Goal: Task Accomplishment & Management: Use online tool/utility

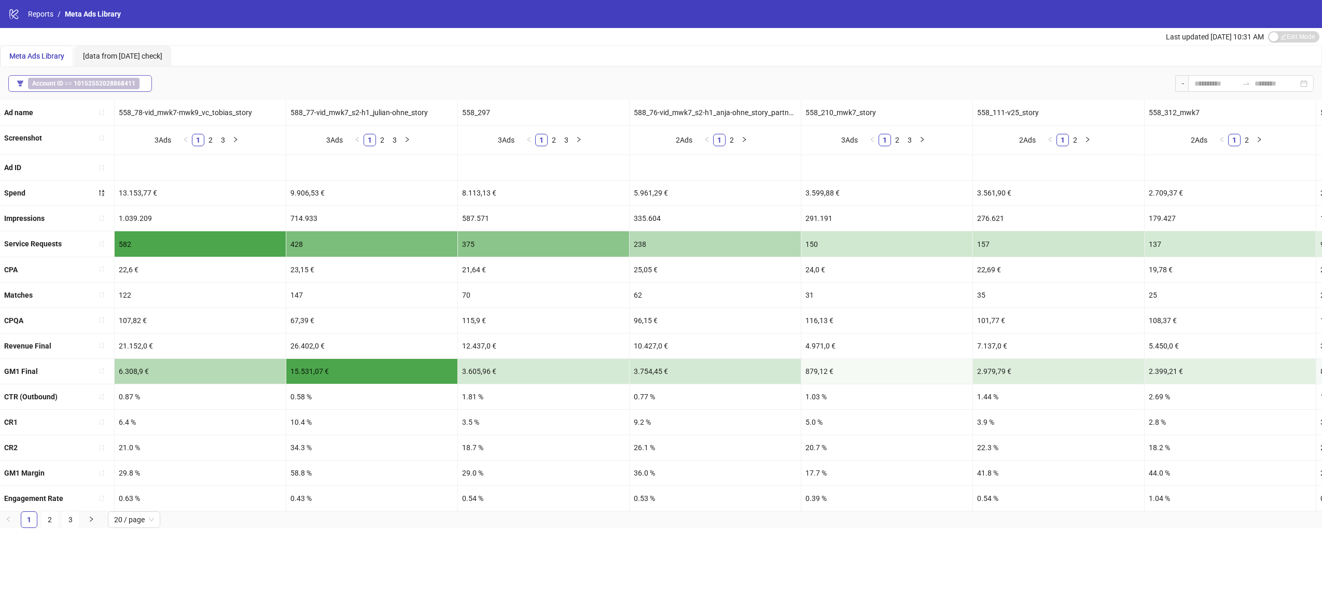
click at [115, 82] on b "10152552028868411" at bounding box center [105, 83] width 62 height 7
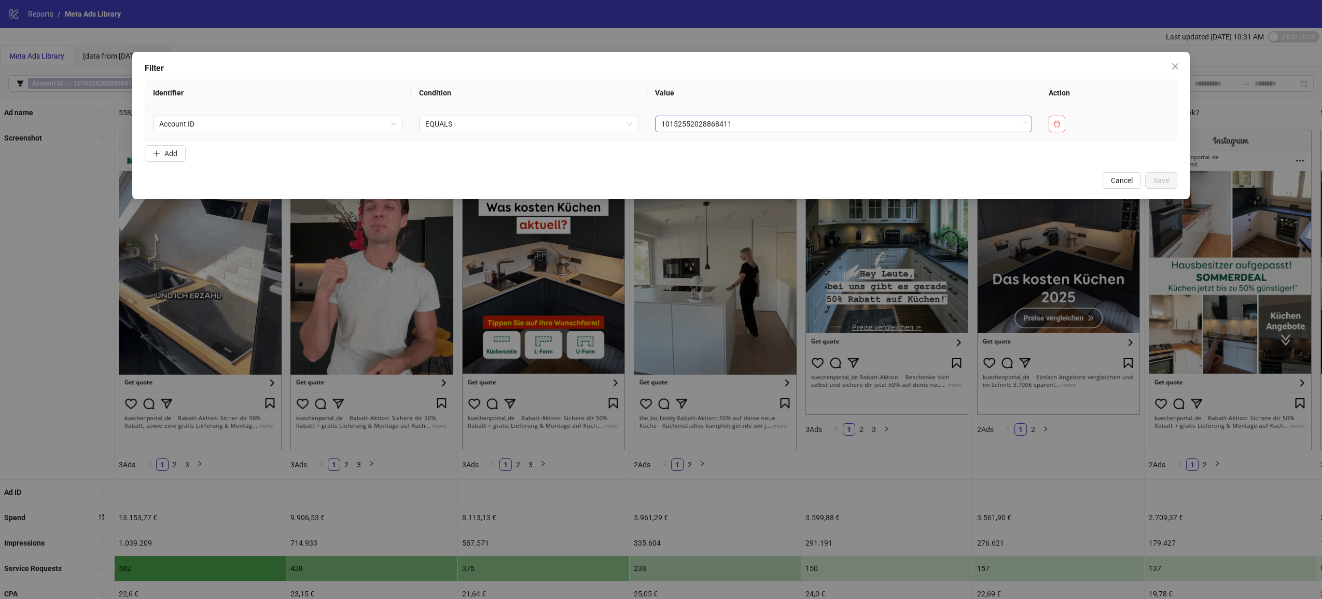
click at [794, 117] on span "10152552028868411" at bounding box center [843, 124] width 365 height 16
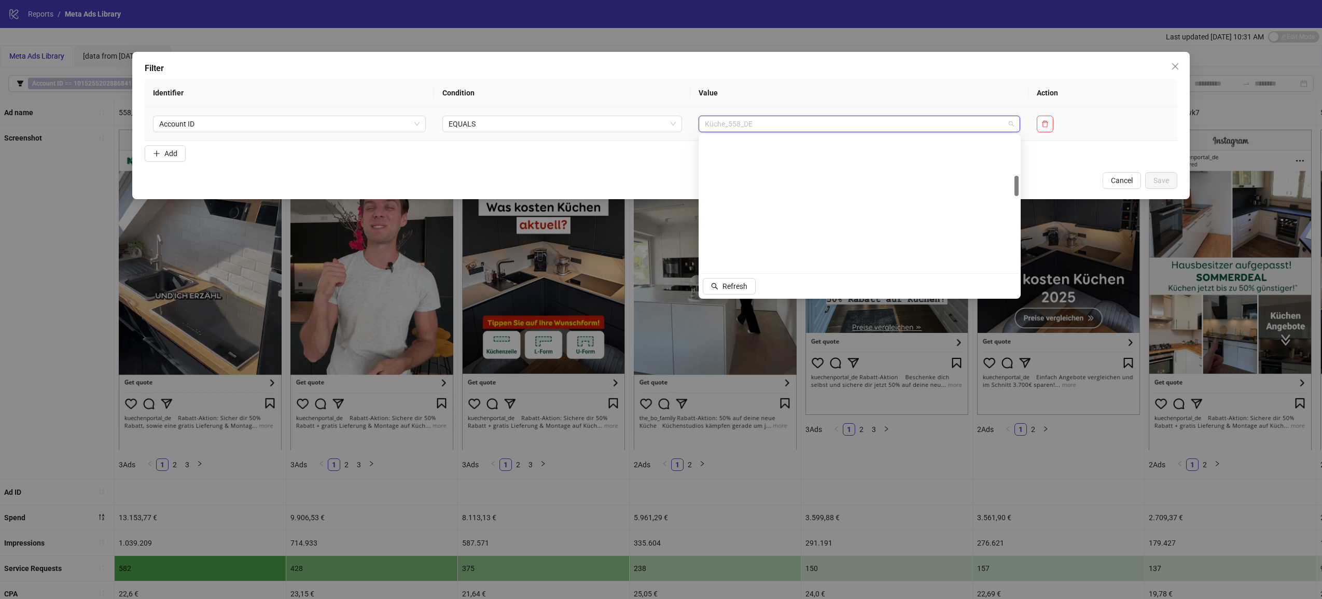
scroll to position [27, 0]
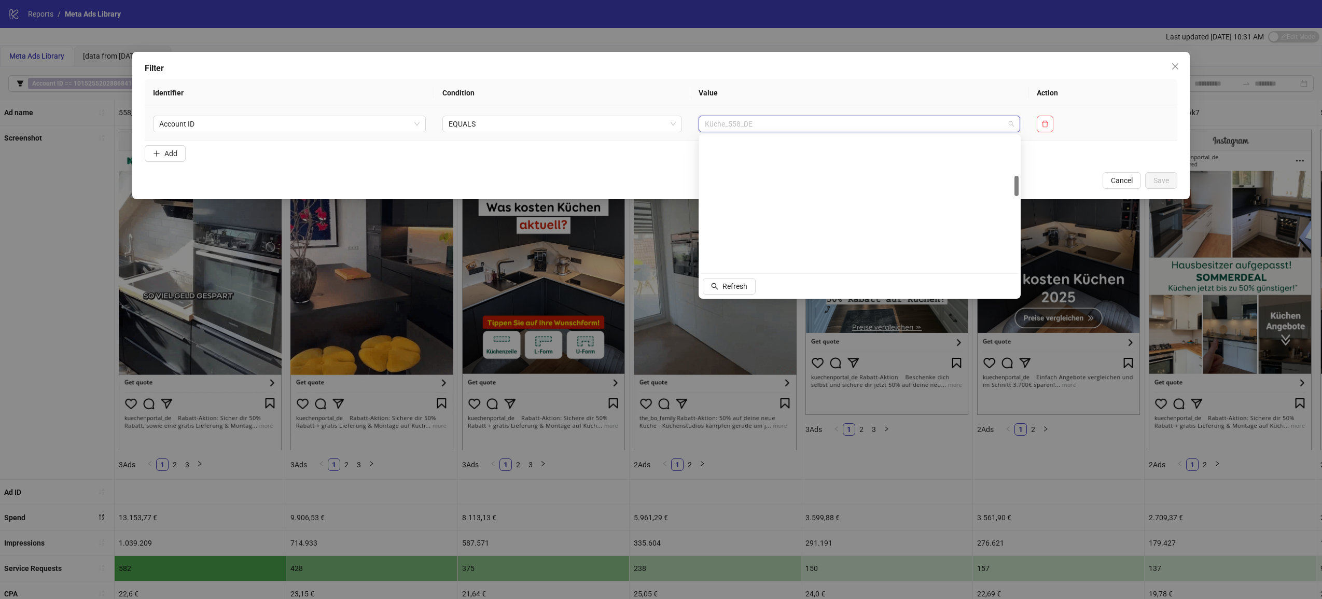
click at [1013, 146] on div "Immobilienverkauf_566_CH 10154092613773411 Küche_558_AT 10154556550178411 Kaffe…" at bounding box center [860, 202] width 318 height 133
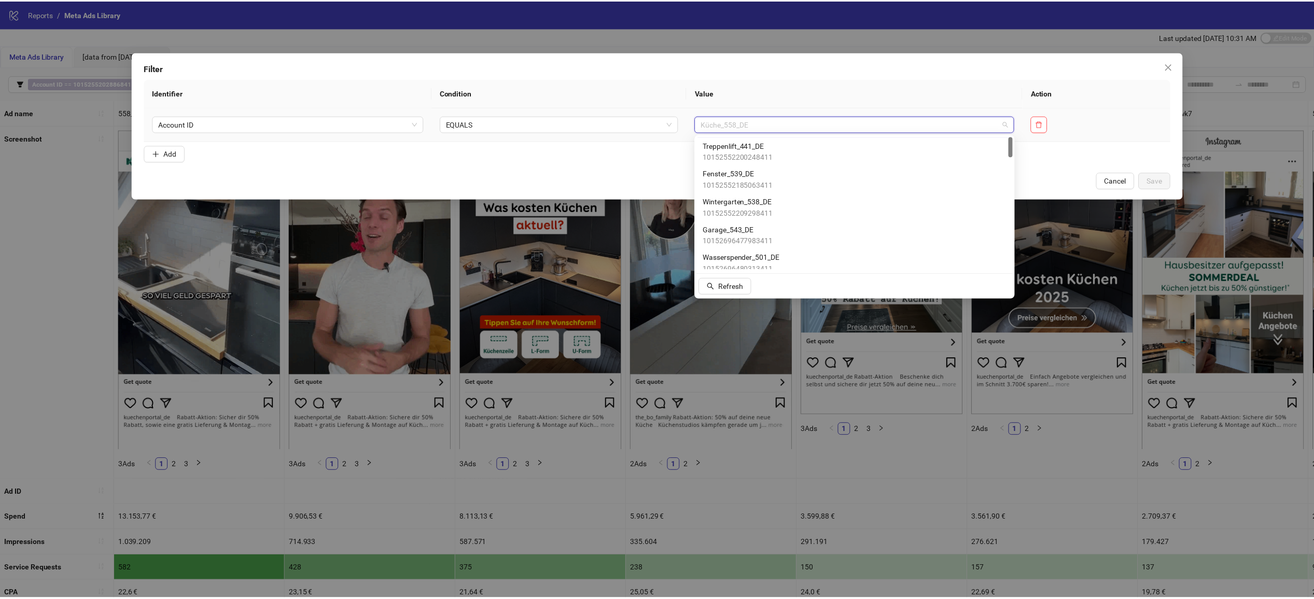
scroll to position [0, 0]
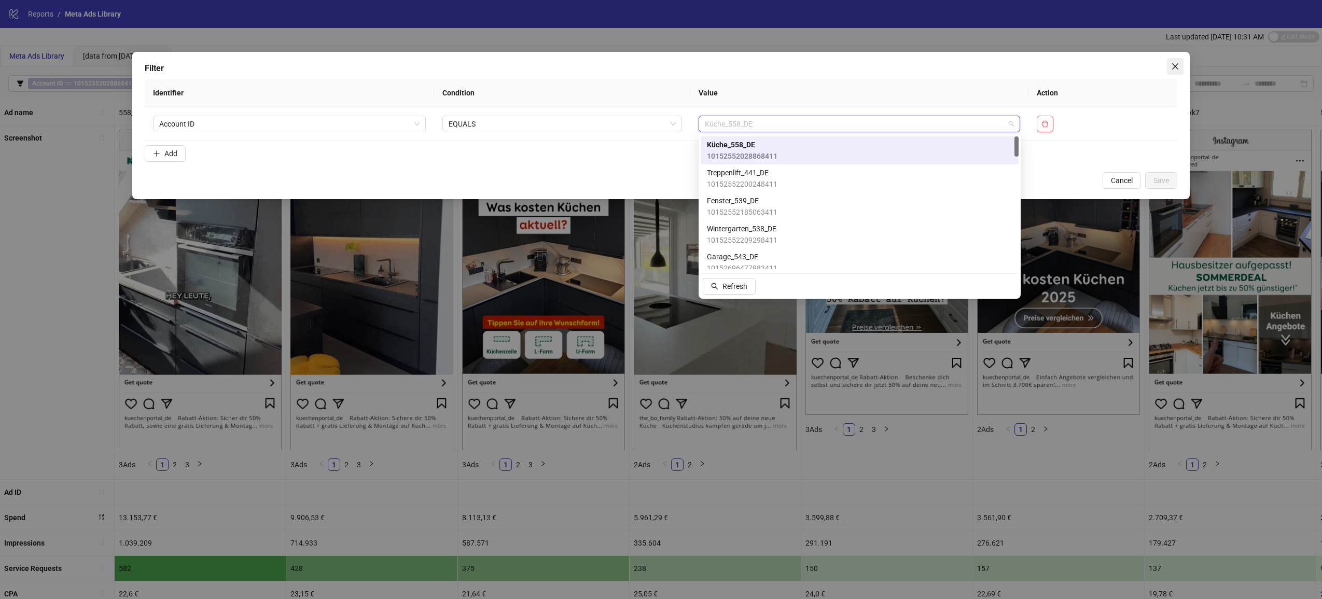
click at [1173, 67] on icon "close" at bounding box center [1175, 66] width 8 height 8
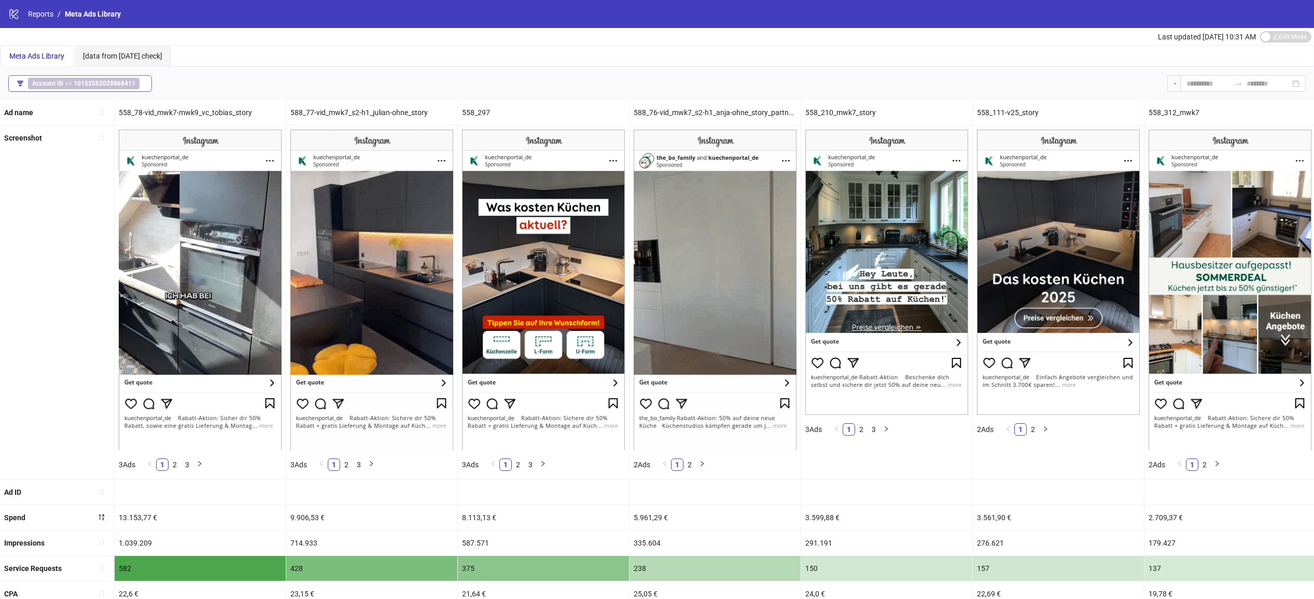
click at [129, 84] on b "10152552028868411" at bounding box center [105, 83] width 62 height 7
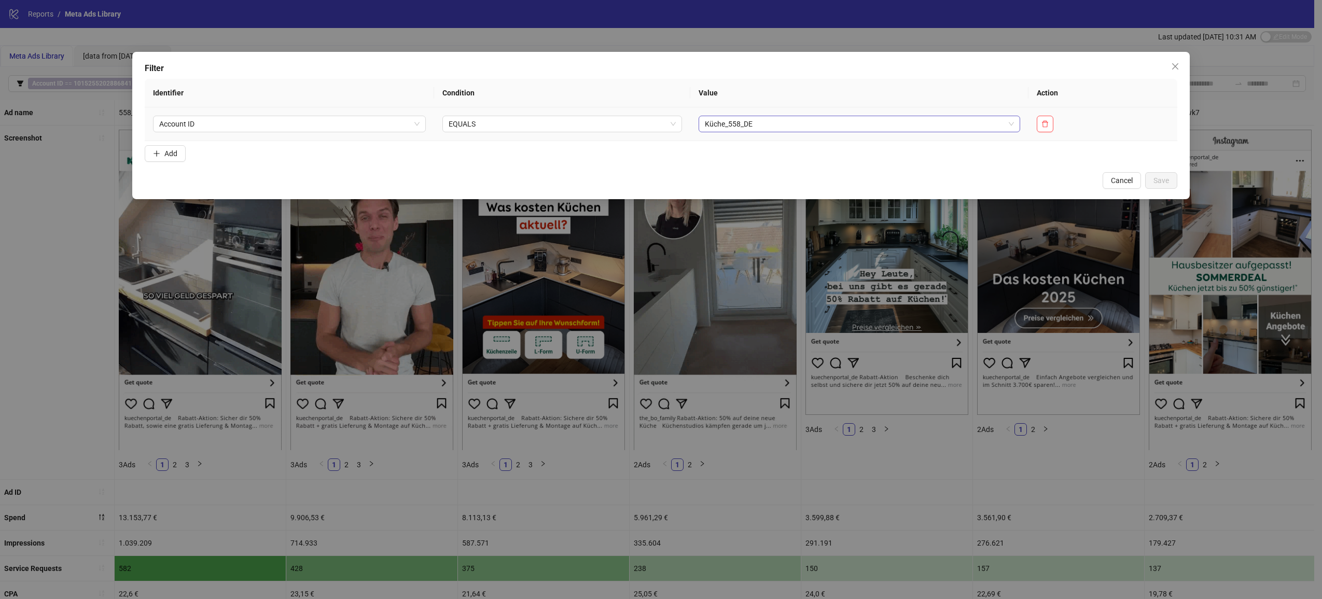
click at [807, 124] on span "Küche_558_DE" at bounding box center [859, 124] width 309 height 16
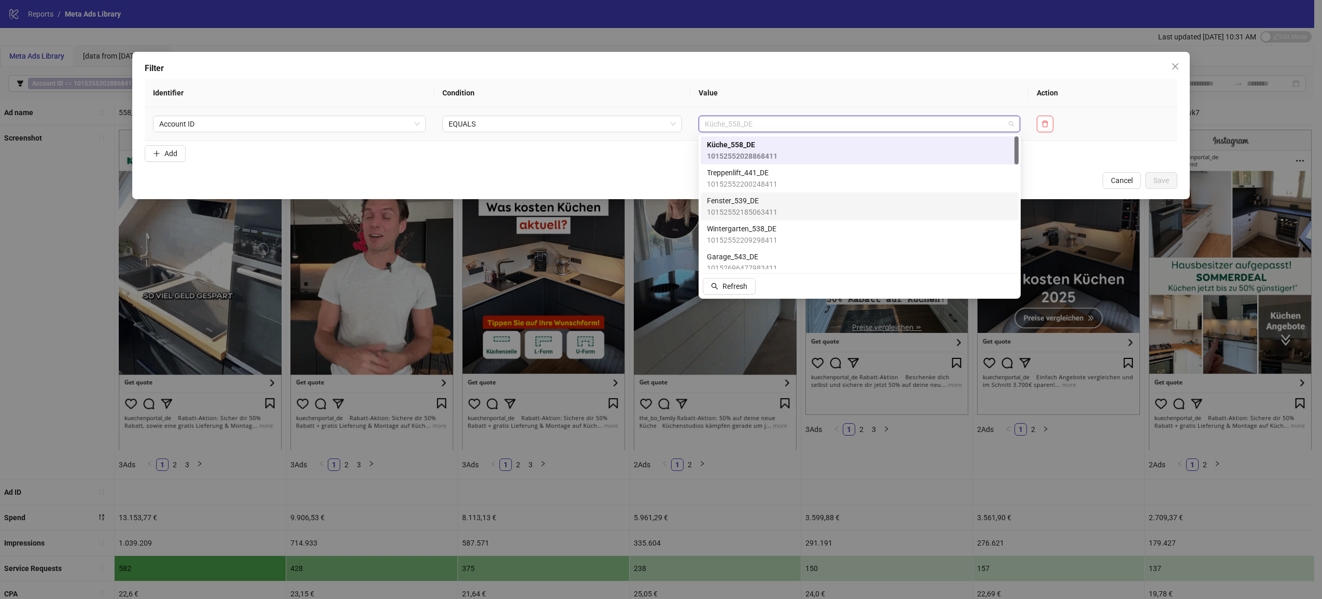
click at [882, 205] on div "Fenster_539_DE 10152552185063411" at bounding box center [860, 206] width 306 height 23
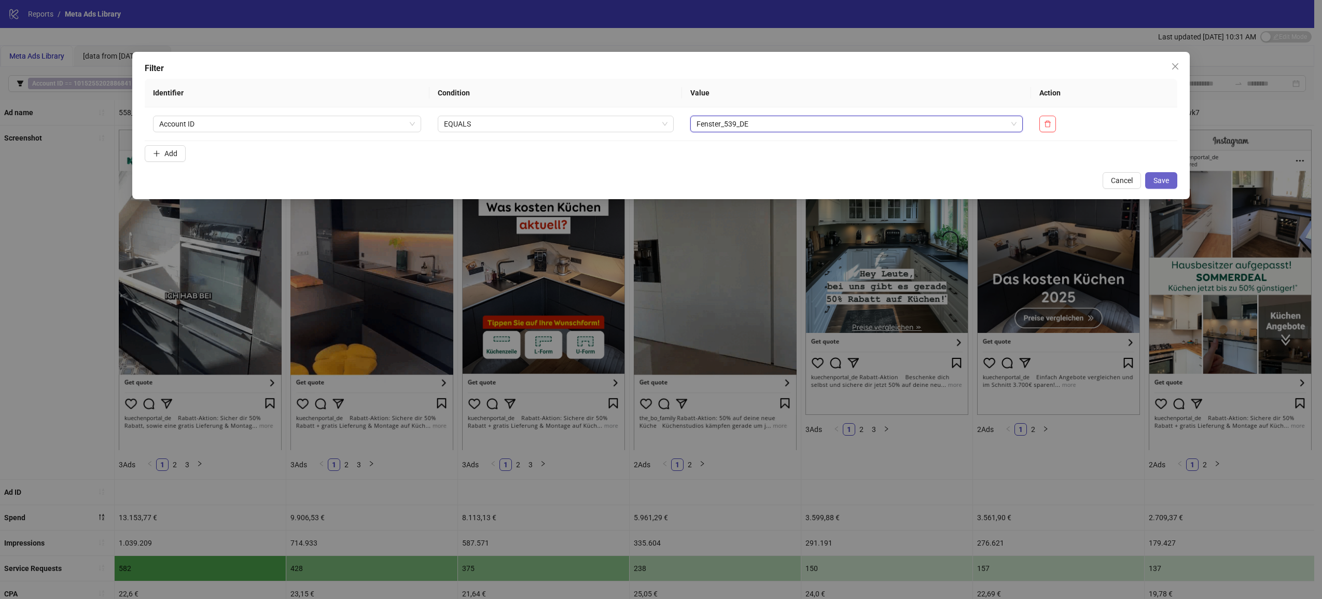
click at [1161, 181] on span "Save" at bounding box center [1162, 180] width 16 height 8
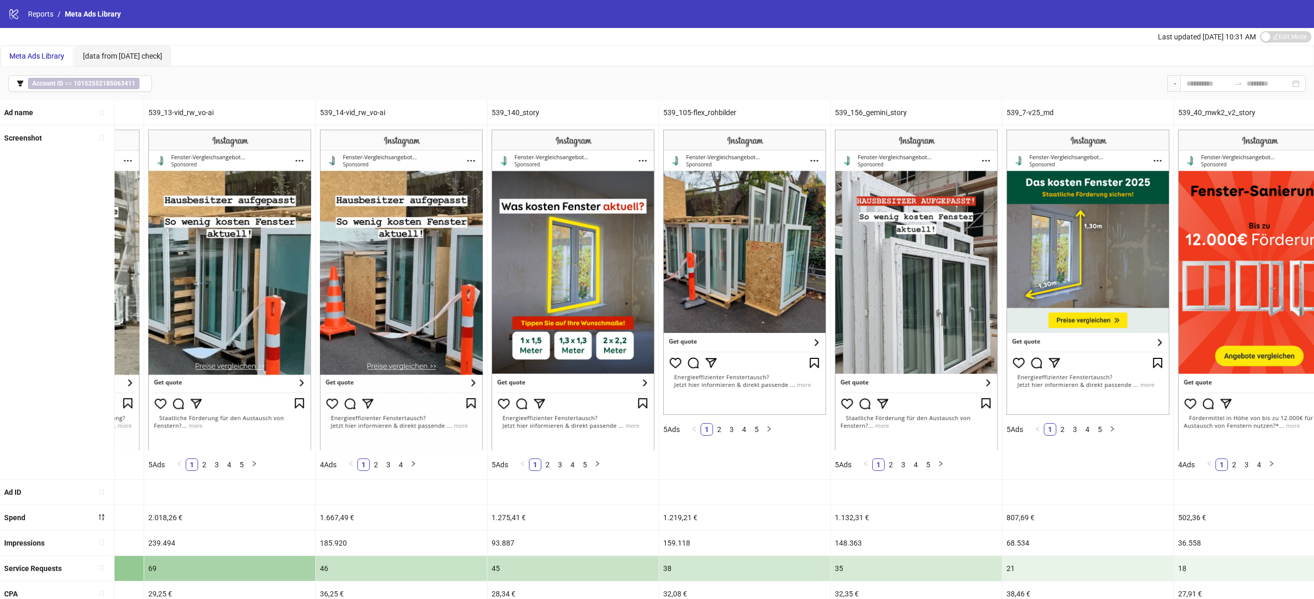
scroll to position [0, 486]
